Goal: Entertainment & Leisure: Browse casually

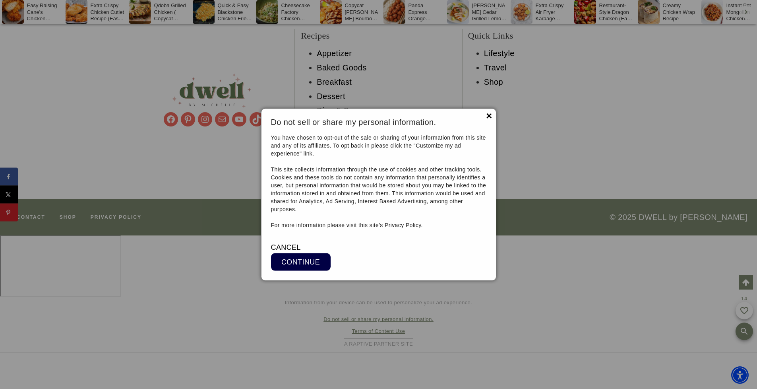
scroll to position [7666, 0]
